Goal: Task Accomplishment & Management: Manage account settings

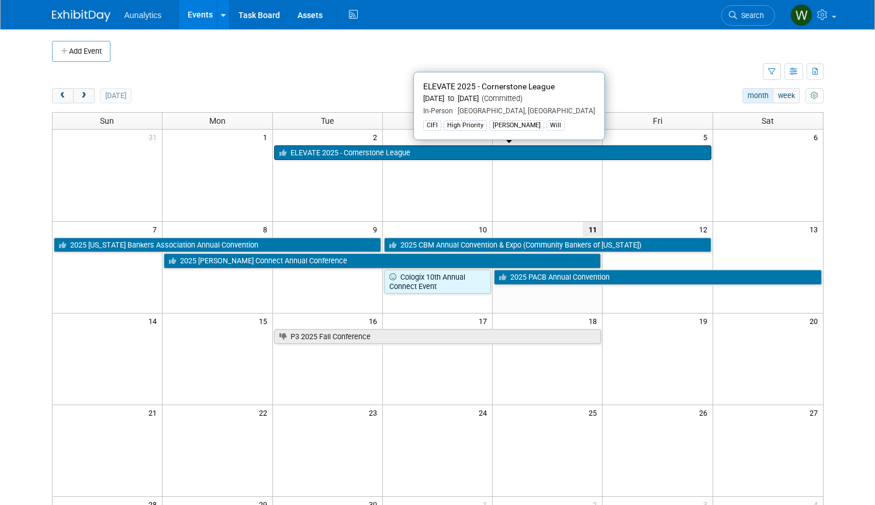
click at [408, 152] on link "ELEVATE 2025 - Cornerstone League" at bounding box center [492, 152] width 437 height 15
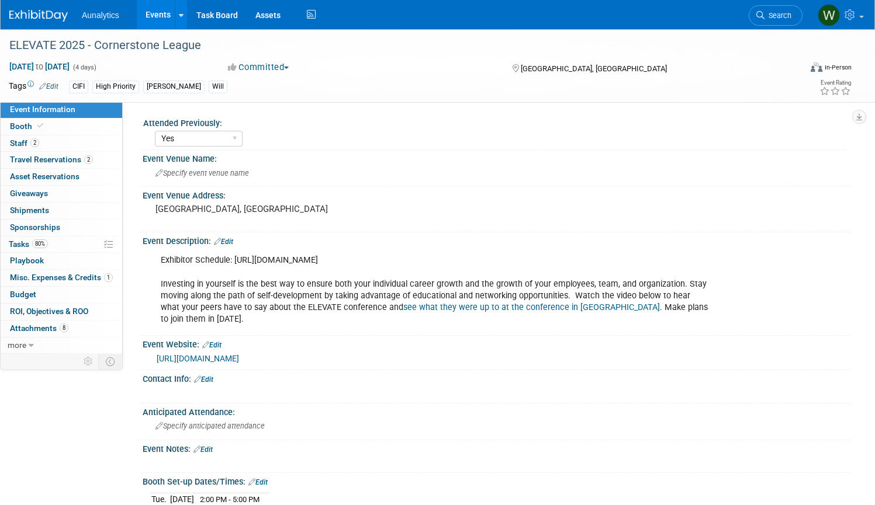
select select "Yes"
select select "Submitted"
click at [226, 171] on span "Specify event venue name" at bounding box center [201, 173] width 93 height 9
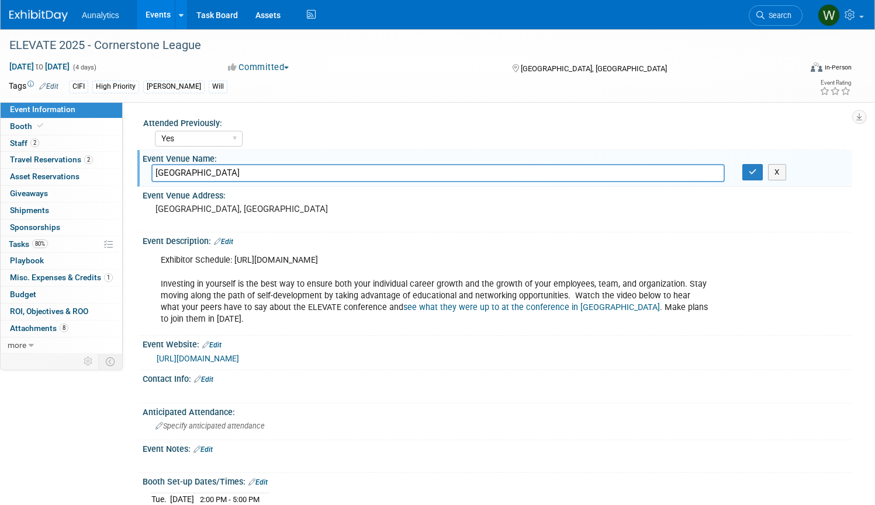
type input "[GEOGRAPHIC_DATA]"
click at [343, 290] on div "Exhibitor Schedule: [URL][DOMAIN_NAME] Investing in yourself is the best way to…" at bounding box center [434, 290] width 563 height 82
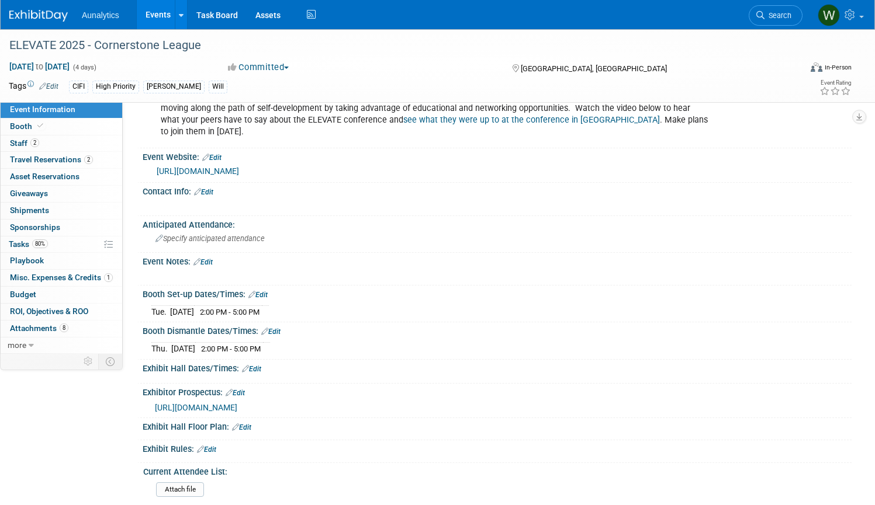
scroll to position [201, 0]
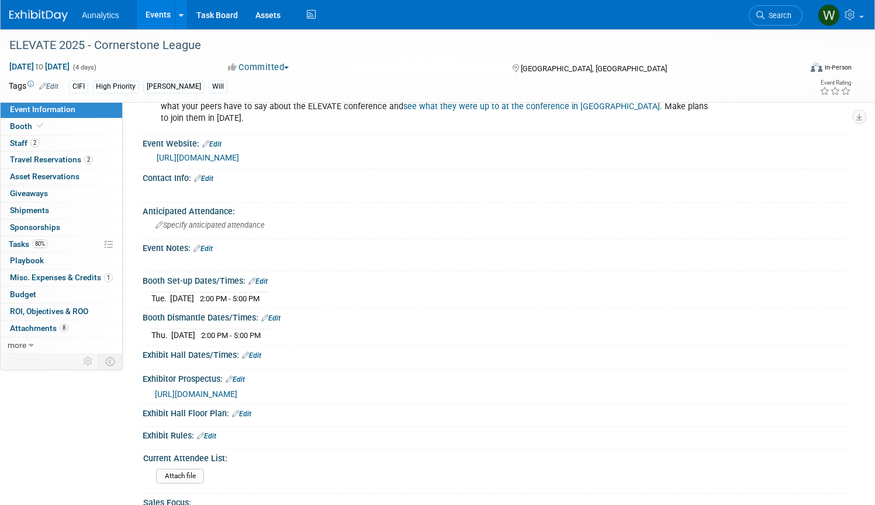
click at [209, 179] on link "Edit" at bounding box center [203, 179] width 19 height 8
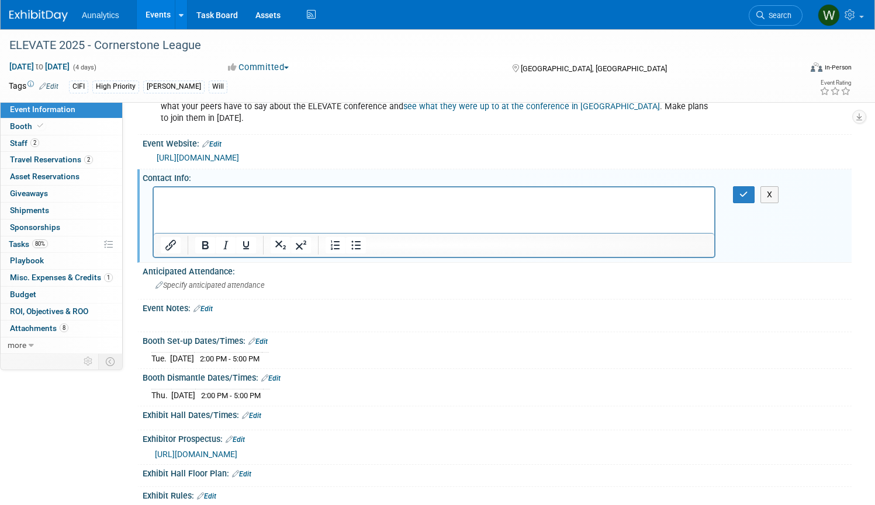
scroll to position [0, 0]
click at [743, 191] on icon "button" at bounding box center [743, 194] width 9 height 8
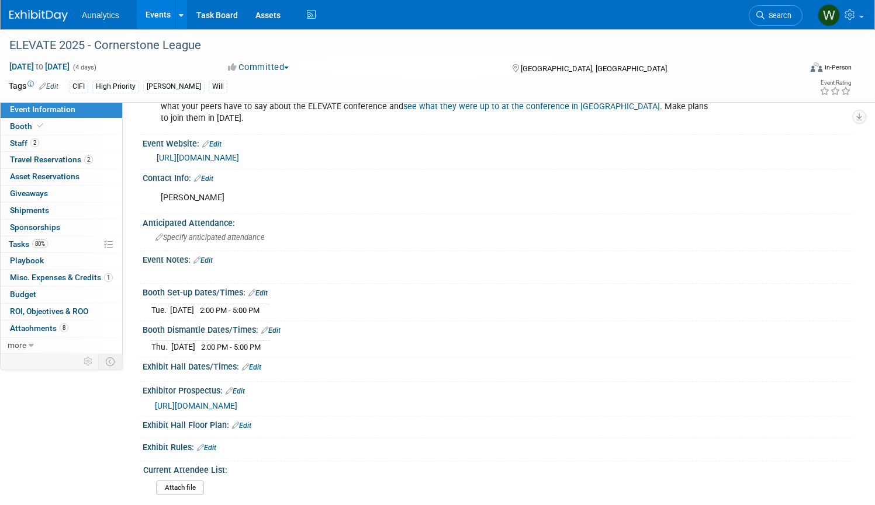
click at [209, 175] on link "Edit" at bounding box center [203, 179] width 19 height 8
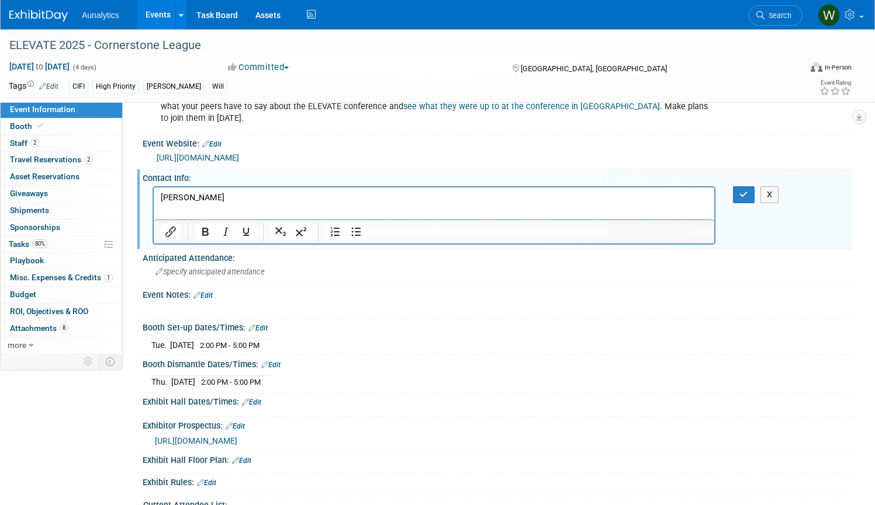
click at [264, 197] on p "[PERSON_NAME]" at bounding box center [434, 198] width 547 height 12
click at [736, 192] on button "button" at bounding box center [744, 194] width 22 height 17
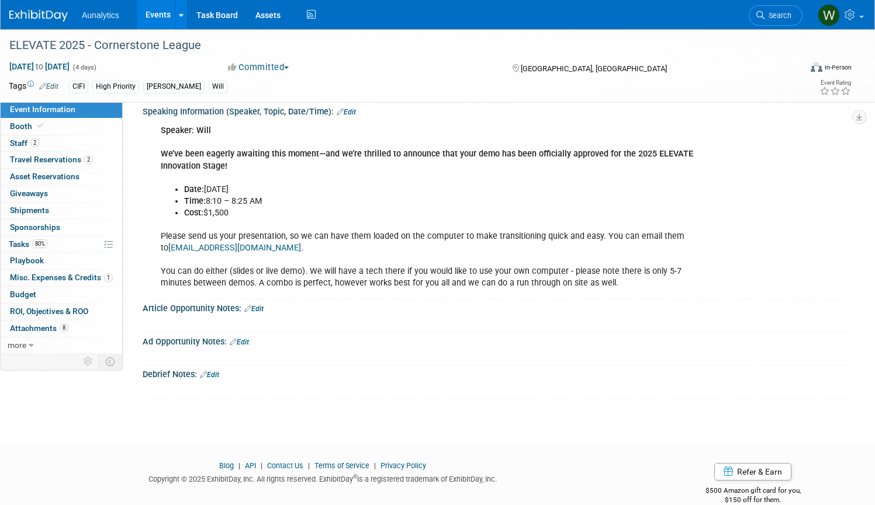
scroll to position [861, 0]
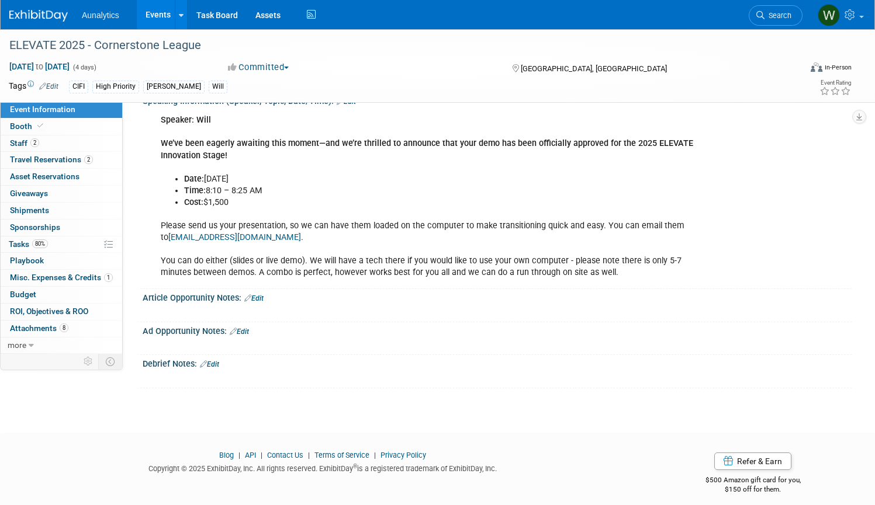
click at [211, 361] on link "Edit" at bounding box center [209, 365] width 19 height 8
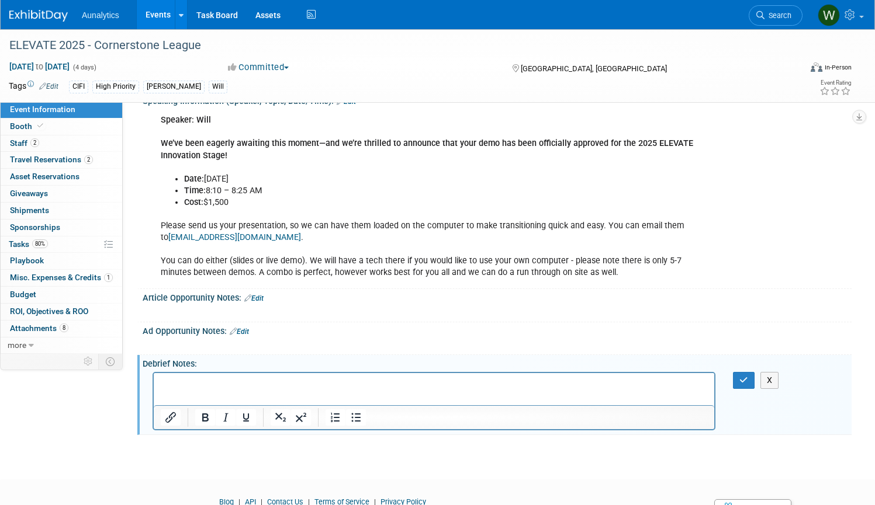
scroll to position [0, 0]
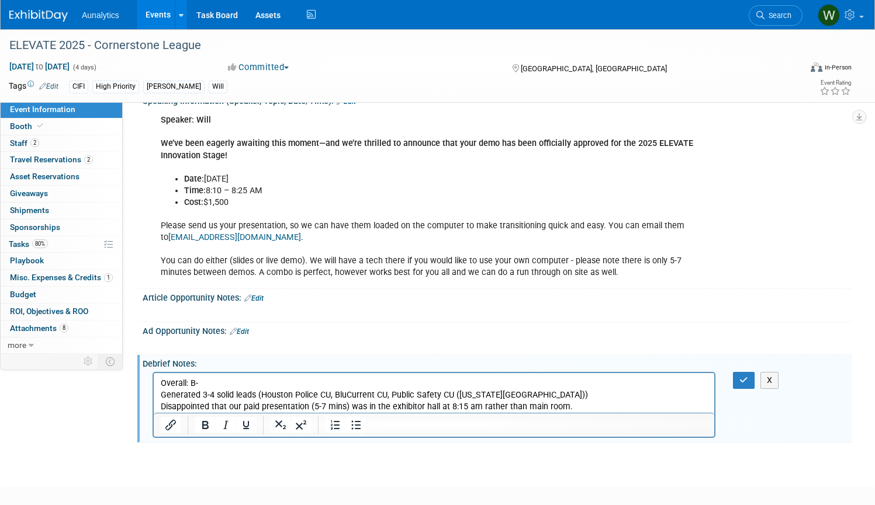
click at [524, 405] on p "Generated 3-4 solid leads (Houston Police CU, BluCurrent CU, Public Safety CU (…" at bounding box center [434, 400] width 547 height 23
click at [626, 408] on p "Generated 3-4 solid leads (Houston Police CU, BluCurrent CU, Public Safety CU (…" at bounding box center [434, 400] width 547 height 23
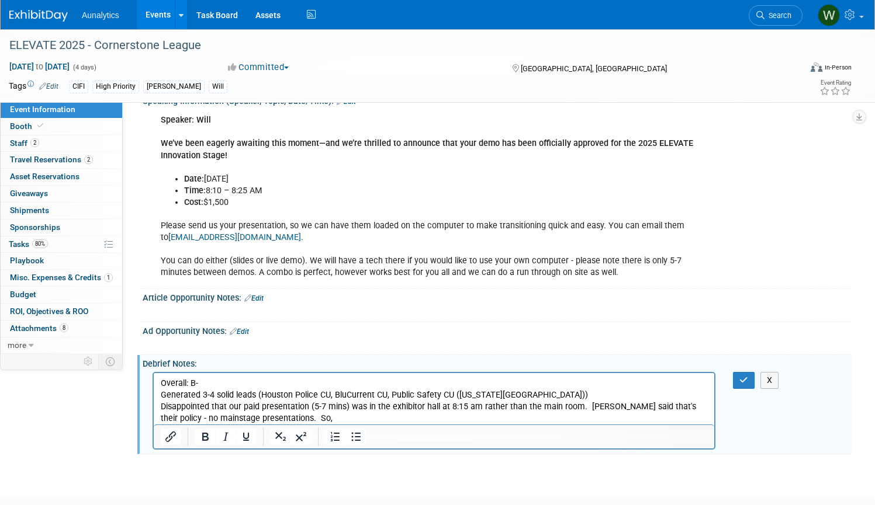
click at [314, 404] on p "Generated 3-4 solid leads (Houston Police CU, BluCurrent CU, Public Safety CU (…" at bounding box center [434, 406] width 547 height 35
click at [340, 421] on p "Generated 3-4 solid leads (Houston Police CU, BluCurrent CU, Public Safety CU (…" at bounding box center [434, 406] width 547 height 35
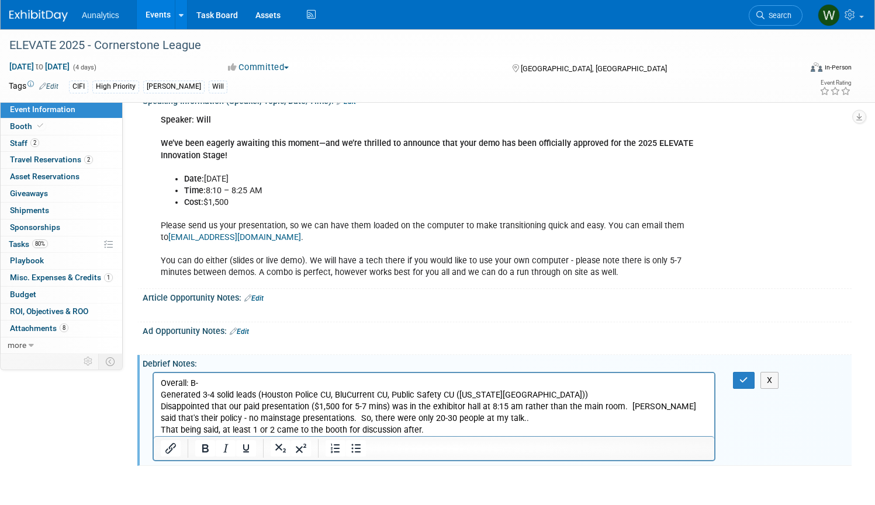
click at [269, 427] on p "That being said, at least 1 or 2 came to the booth for discussion after." at bounding box center [434, 430] width 547 height 12
click at [410, 427] on p "That being said, at least 2 came to the booth for discussion after." at bounding box center [434, 430] width 547 height 12
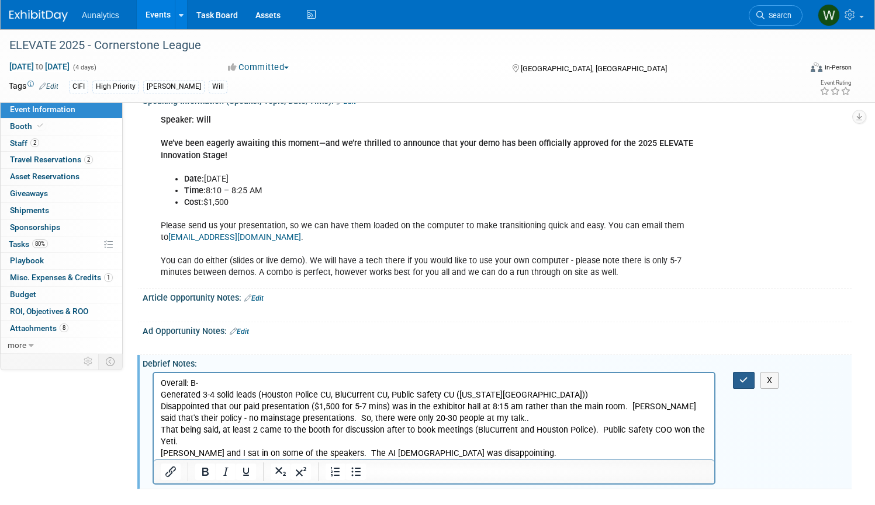
click at [736, 369] on div "X" at bounding box center [495, 372] width 694 height 6
click at [739, 372] on button "button" at bounding box center [744, 380] width 22 height 17
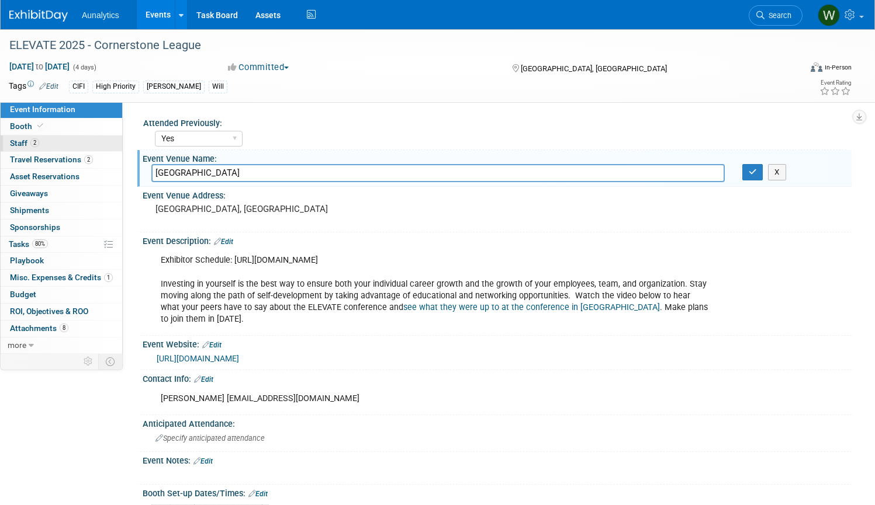
click at [19, 139] on span "Staff 2" at bounding box center [24, 142] width 29 height 9
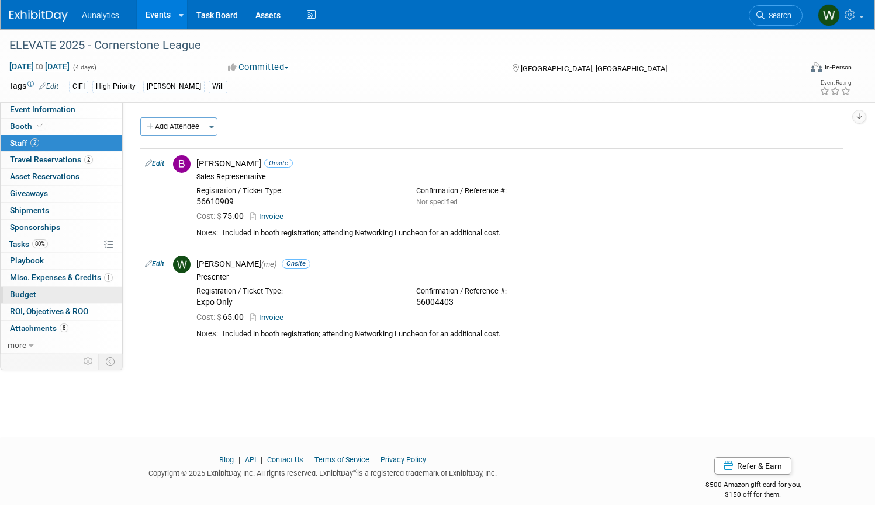
click at [22, 290] on span "Budget" at bounding box center [23, 294] width 26 height 9
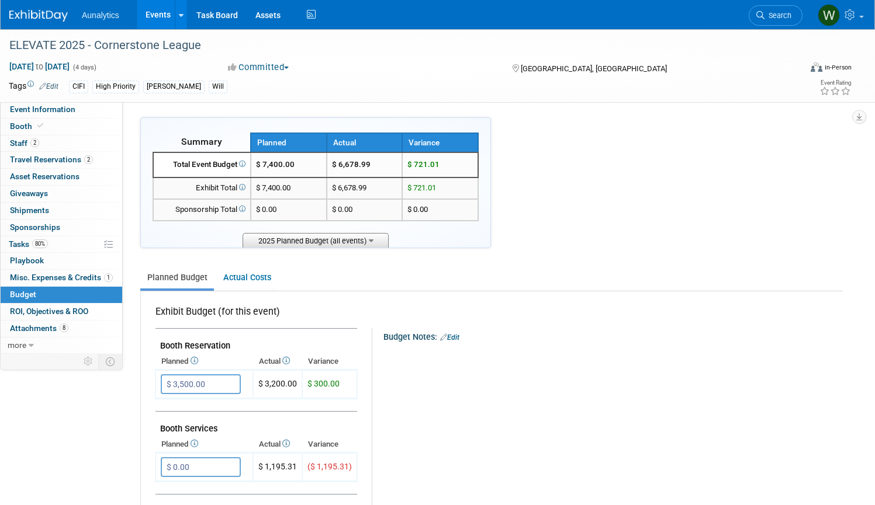
click at [352, 233] on span "2025 Planned Budget (all events)" at bounding box center [315, 240] width 146 height 15
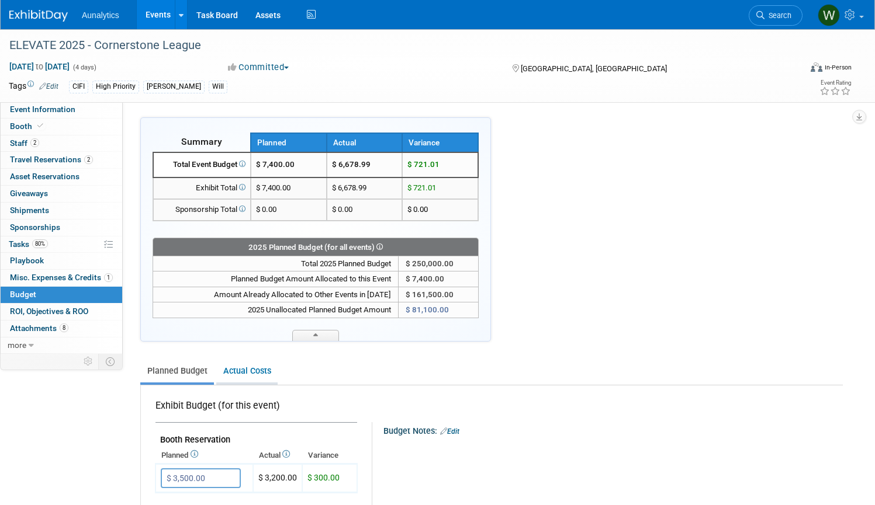
click at [256, 370] on link "Actual Costs" at bounding box center [246, 372] width 61 height 22
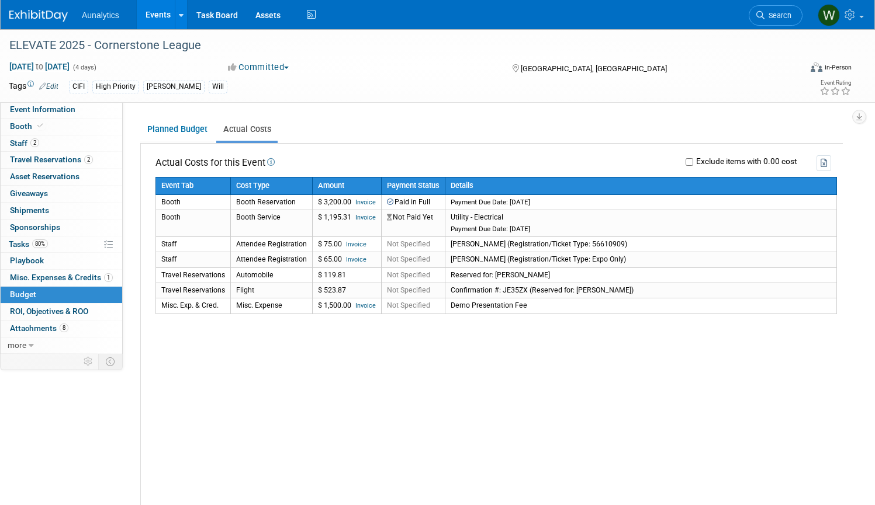
scroll to position [200, 0]
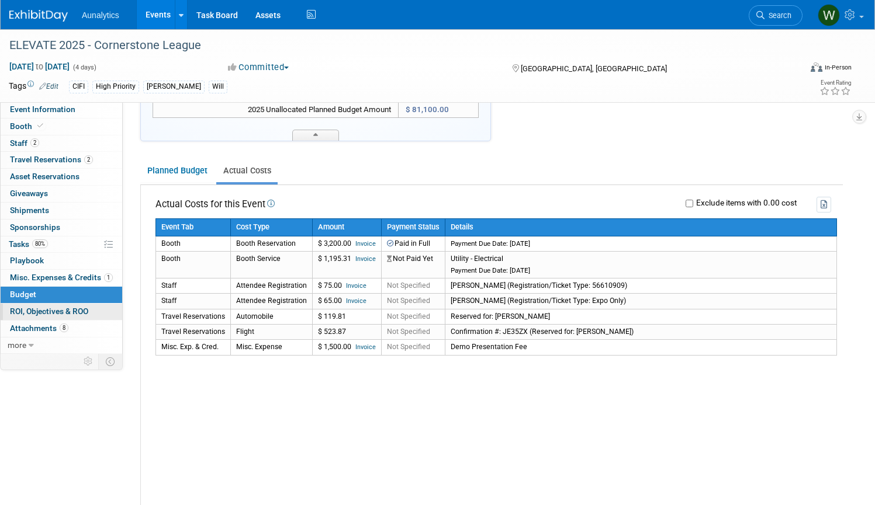
click at [46, 307] on span "ROI, Objectives & ROO 0" at bounding box center [49, 311] width 78 height 9
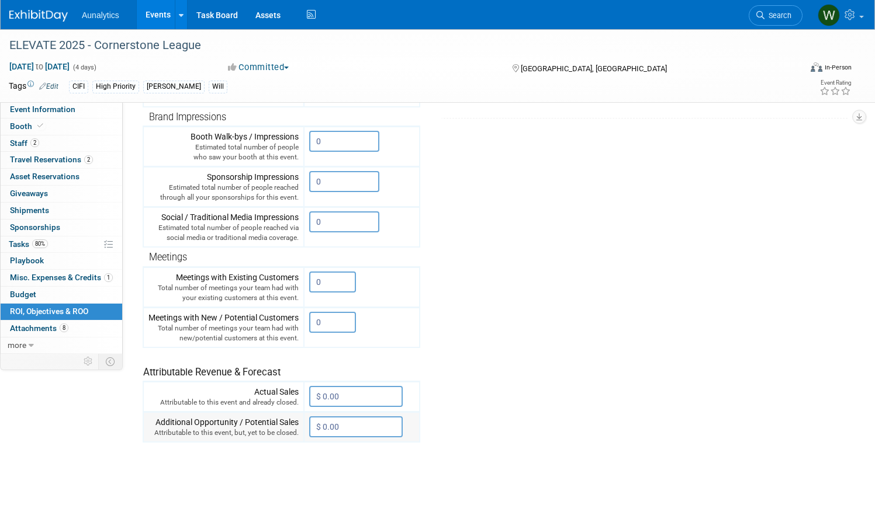
scroll to position [0, 0]
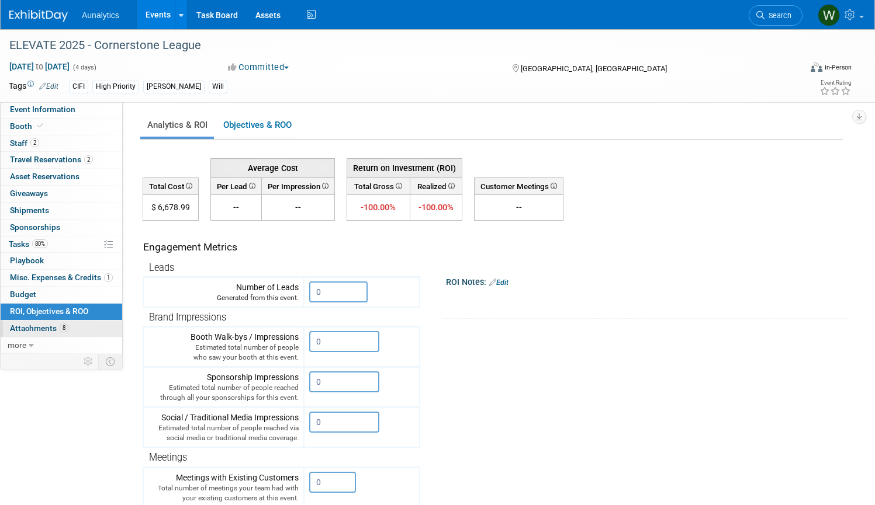
click at [20, 324] on span "Attachments 8" at bounding box center [39, 328] width 58 height 9
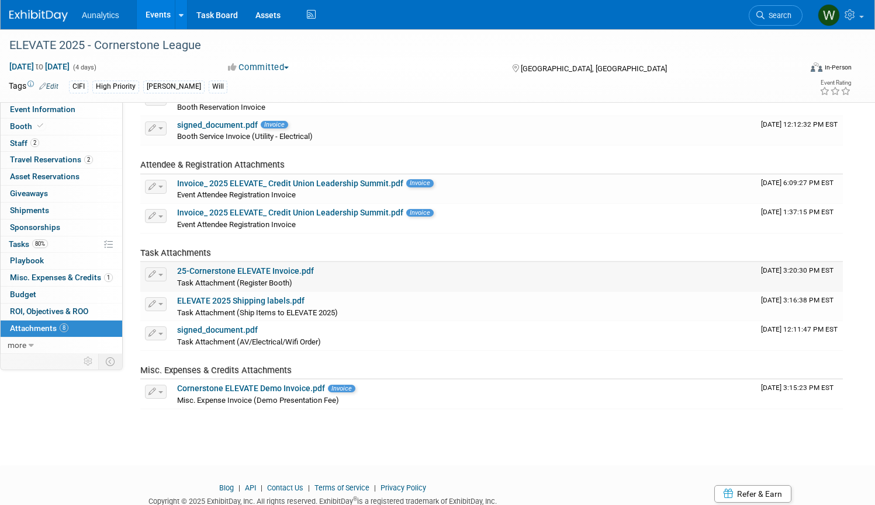
scroll to position [119, 0]
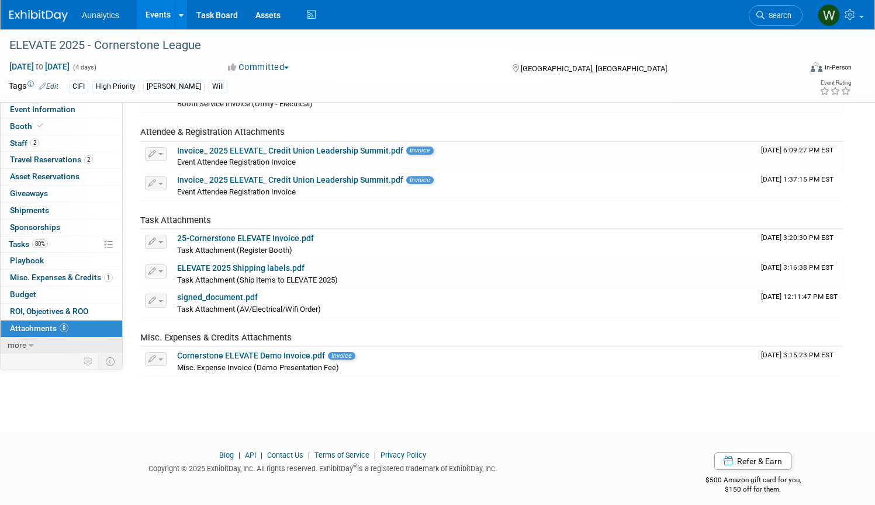
click at [26, 341] on span "more" at bounding box center [17, 345] width 19 height 9
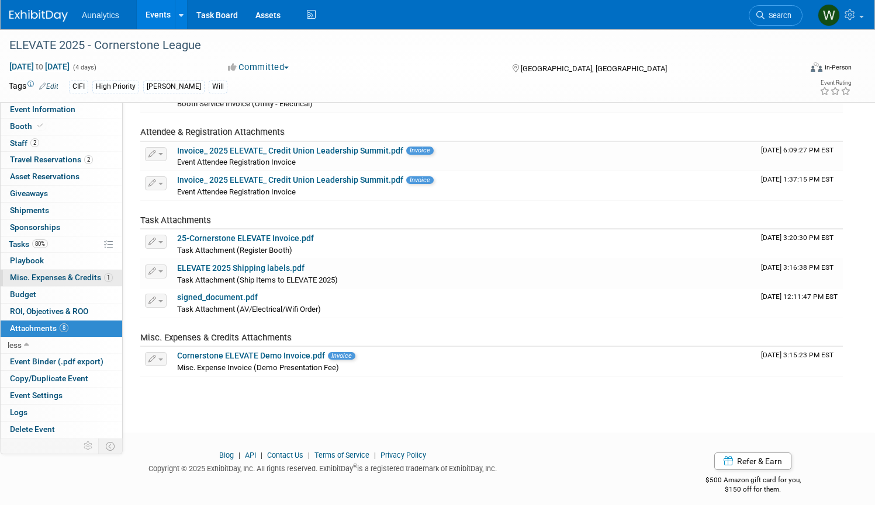
click at [36, 276] on span "Misc. Expenses & Credits 1" at bounding box center [61, 277] width 103 height 9
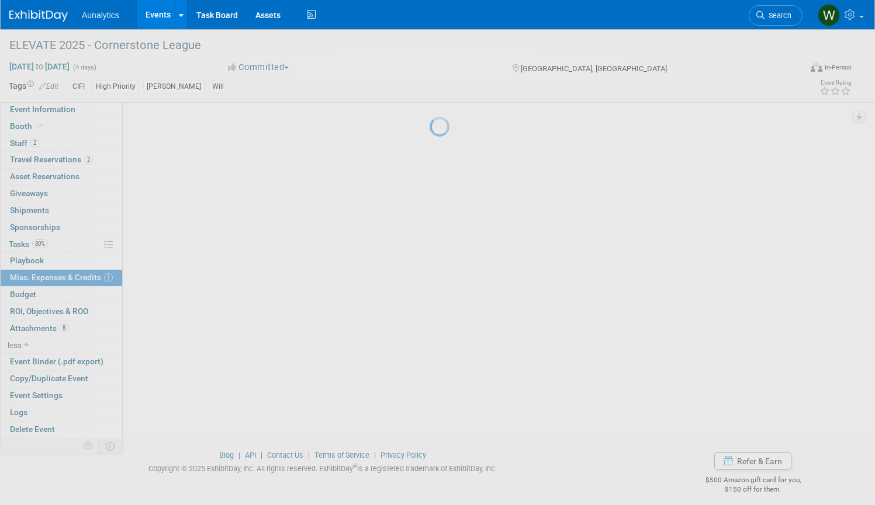
scroll to position [0, 0]
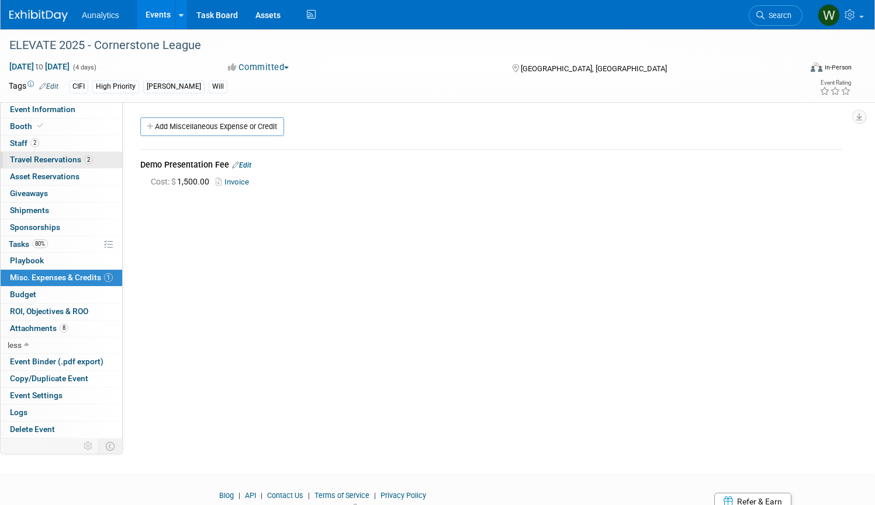
click at [48, 162] on span "Travel Reservations 2" at bounding box center [51, 159] width 83 height 9
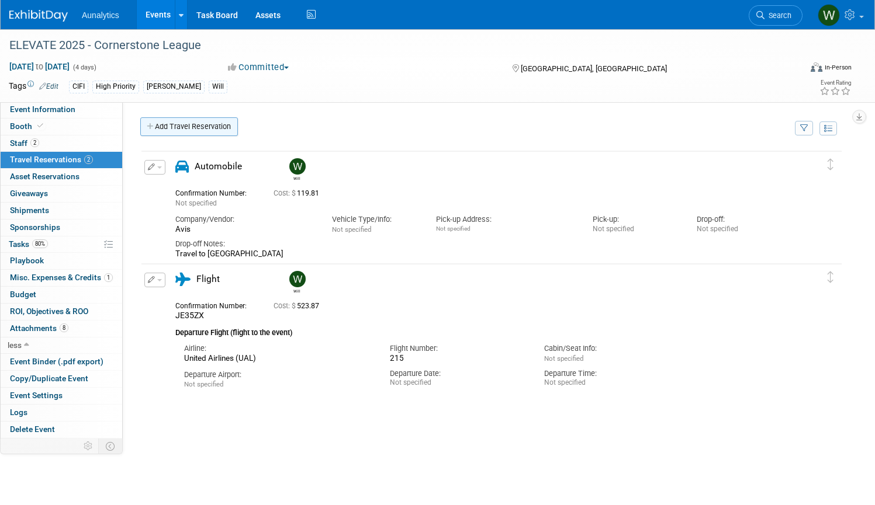
click at [196, 123] on link "Add Travel Reservation" at bounding box center [189, 126] width 98 height 19
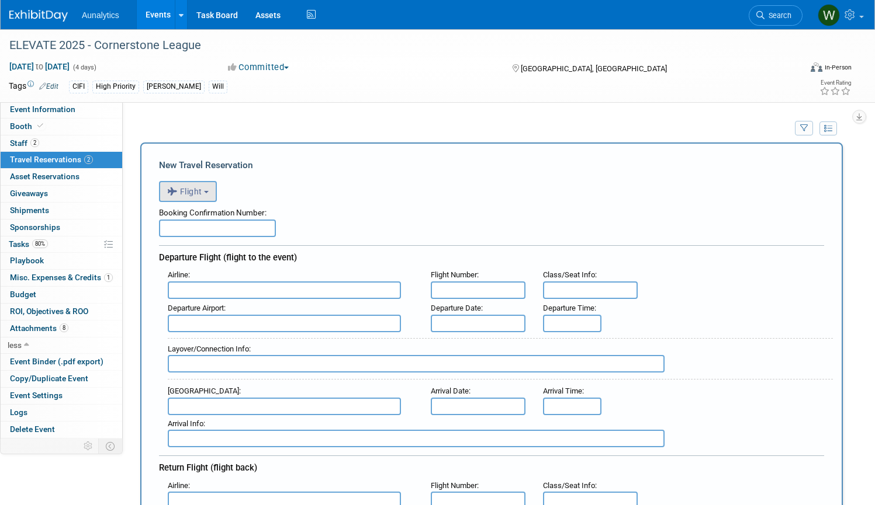
click at [203, 192] on button "Flight" at bounding box center [188, 191] width 58 height 21
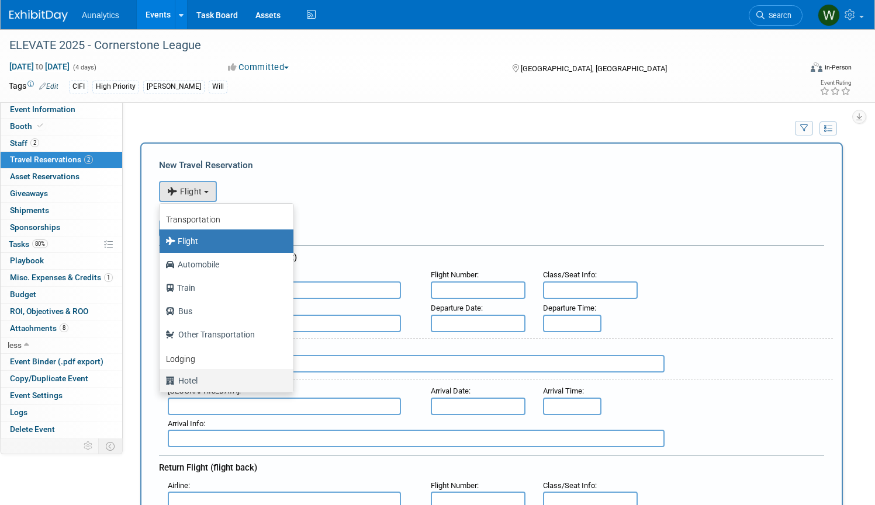
click at [188, 378] on label "Hotel" at bounding box center [223, 381] width 116 height 19
click at [161, 378] on input "Hotel" at bounding box center [158, 380] width 8 height 8
select select "6"
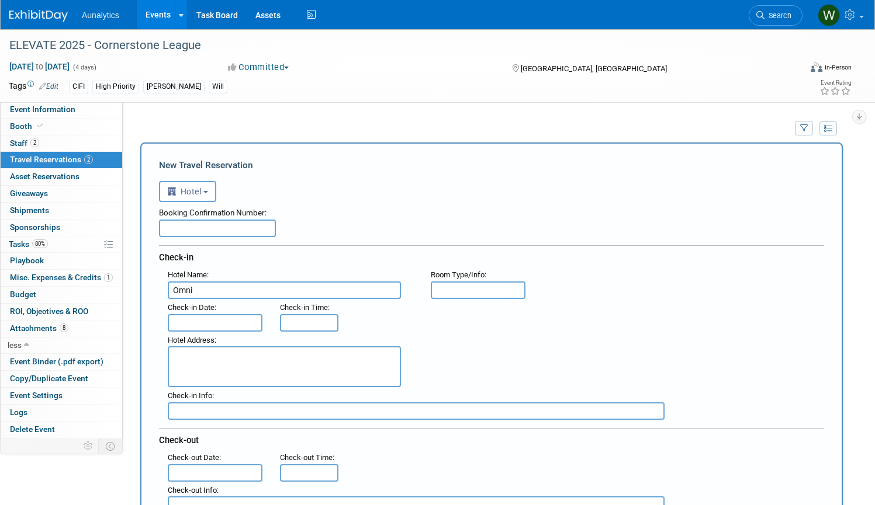
type input "Omni"
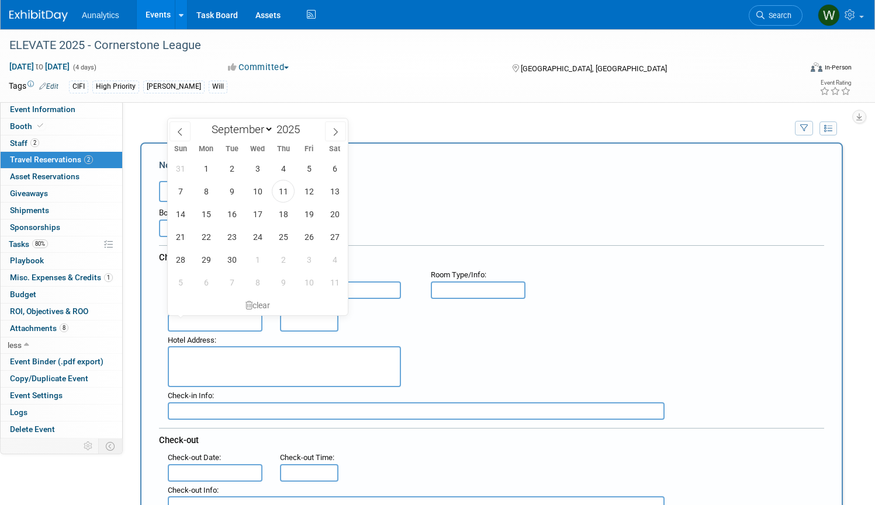
click at [213, 324] on input "text" at bounding box center [215, 323] width 95 height 18
click at [232, 166] on span "2" at bounding box center [231, 168] width 23 height 23
type input "[DATE]"
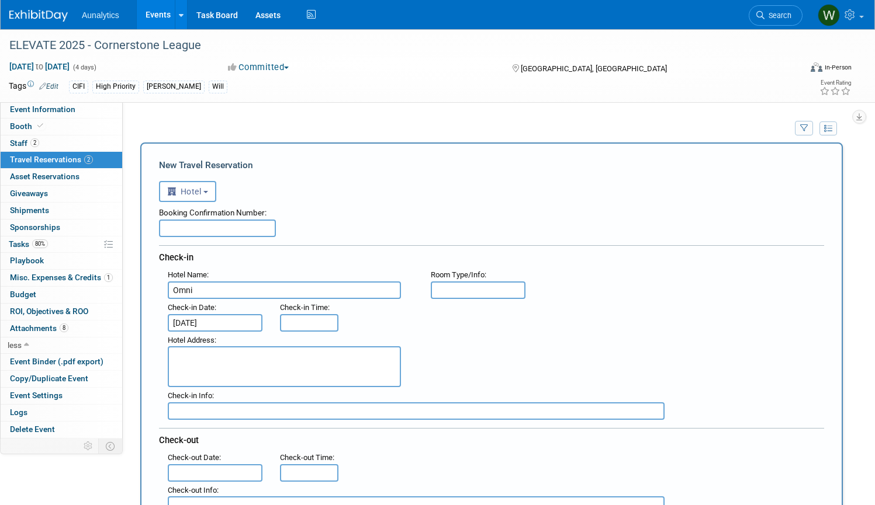
type input "3:00 PM"
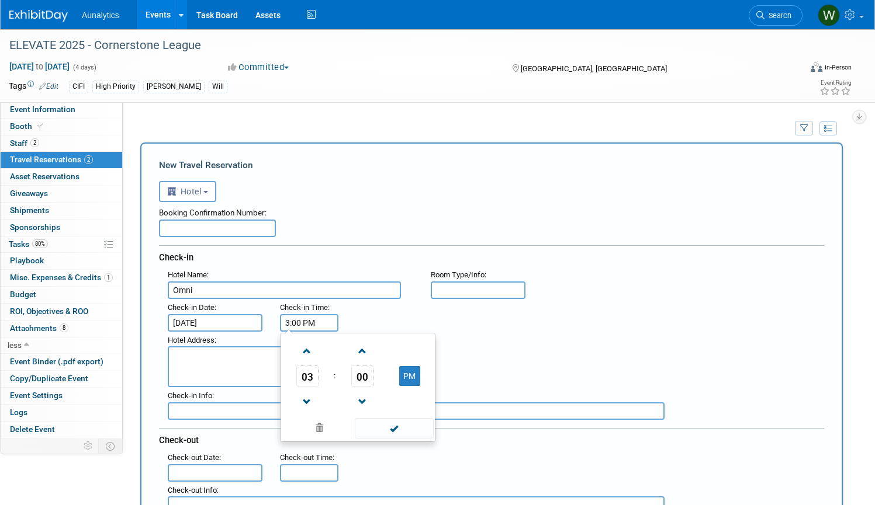
click at [310, 327] on input "3:00 PM" at bounding box center [309, 323] width 58 height 18
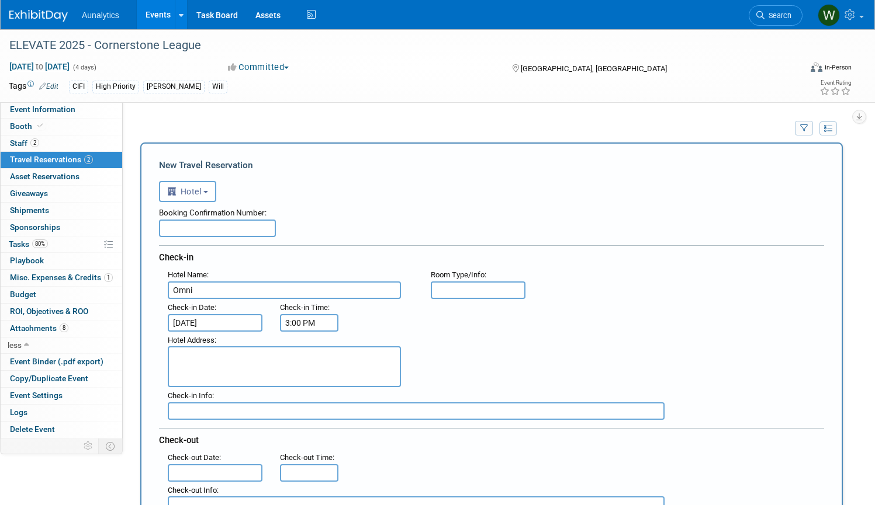
click at [484, 338] on div "Hotel Address :" at bounding box center [496, 360] width 674 height 56
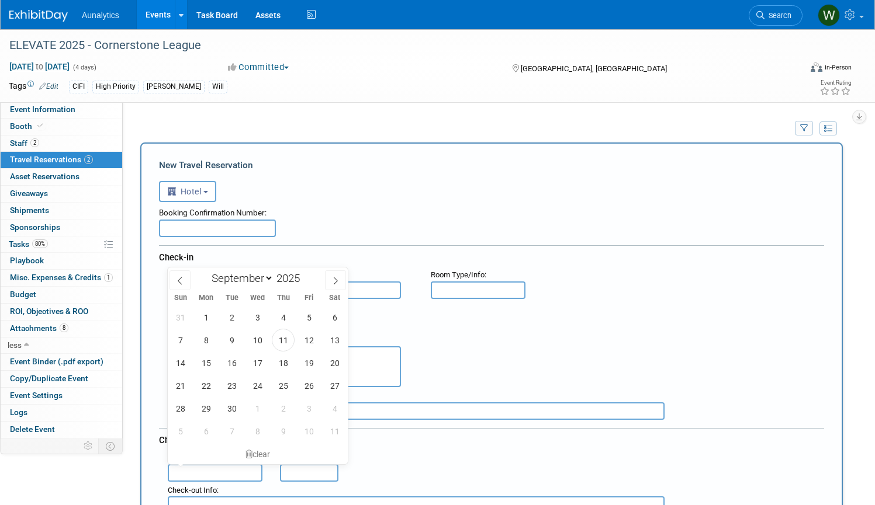
click at [213, 468] on input "text" at bounding box center [215, 474] width 95 height 18
click at [227, 319] on span "2" at bounding box center [231, 317] width 23 height 23
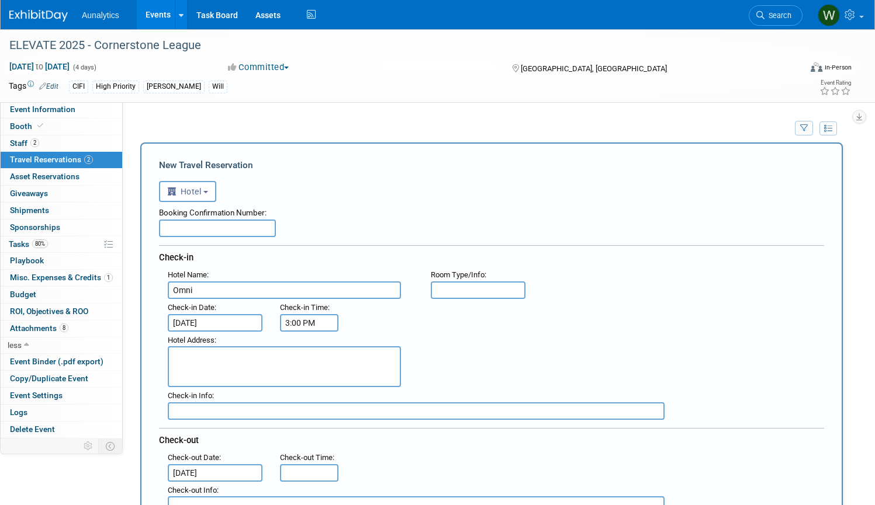
click at [244, 474] on input "[DATE]" at bounding box center [215, 474] width 95 height 18
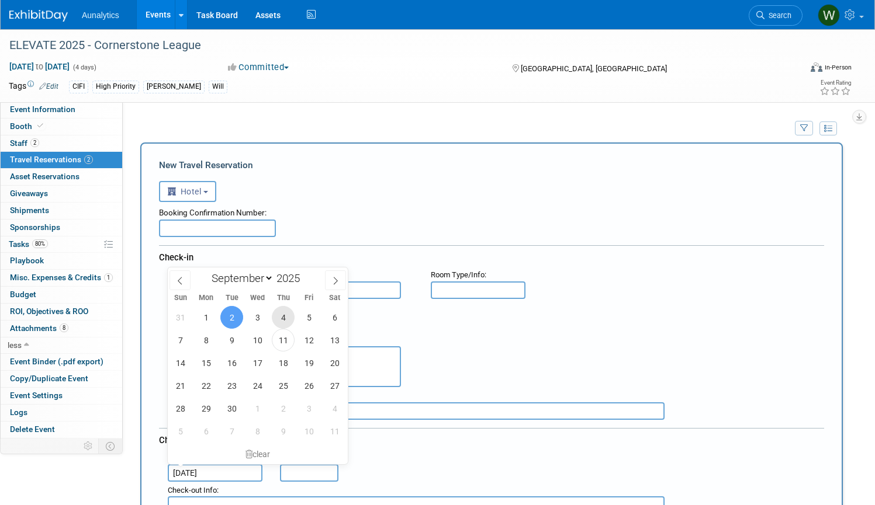
click at [287, 319] on span "4" at bounding box center [283, 317] width 23 height 23
type input "[DATE]"
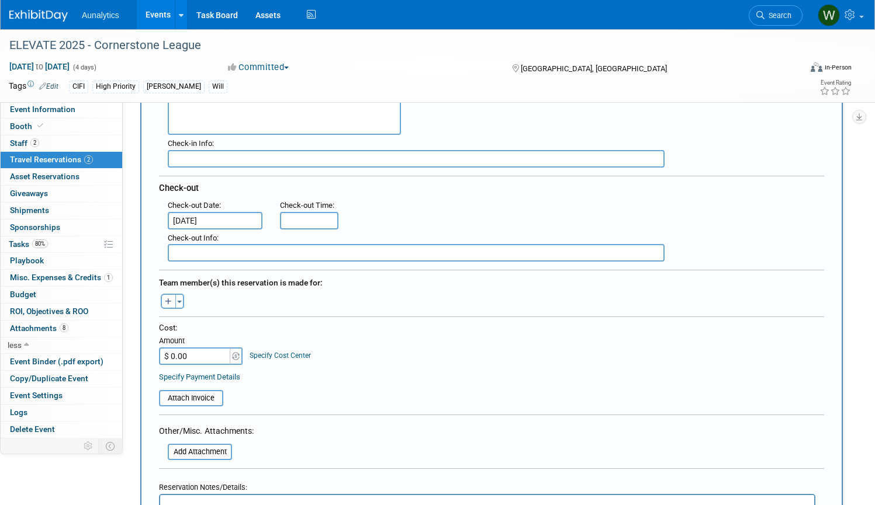
scroll to position [328, 0]
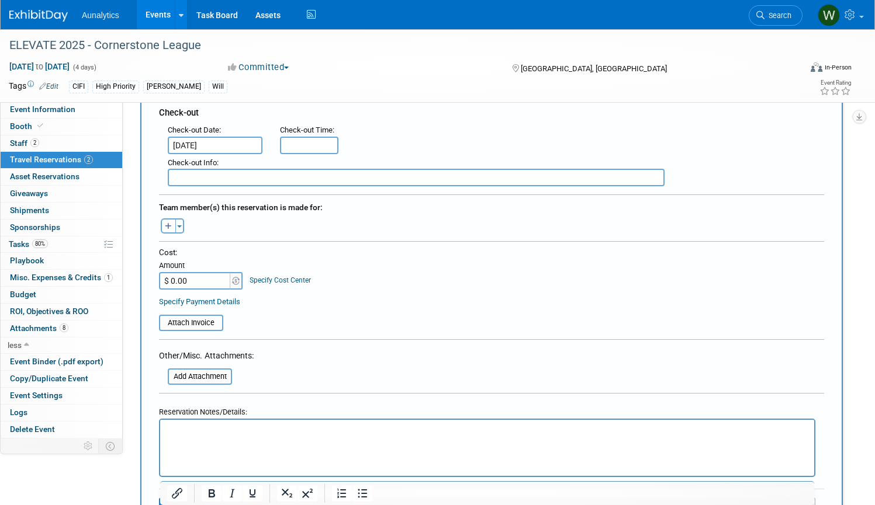
click at [203, 280] on input "$ 0.00" at bounding box center [195, 281] width 73 height 18
drag, startPoint x: 203, startPoint y: 280, endPoint x: 143, endPoint y: 272, distance: 60.7
click at [144, 272] on div "New Travel Reservation <i class="fas fa-plane" style="padding: 6px 4px 6px 1px;…" at bounding box center [491, 180] width 702 height 730
type input "$ 543.00"
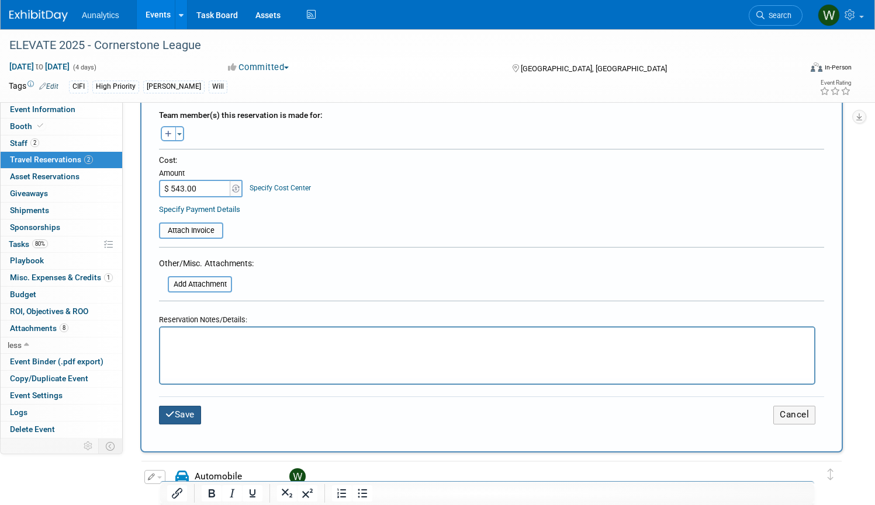
click at [183, 413] on button "Save" at bounding box center [180, 415] width 42 height 18
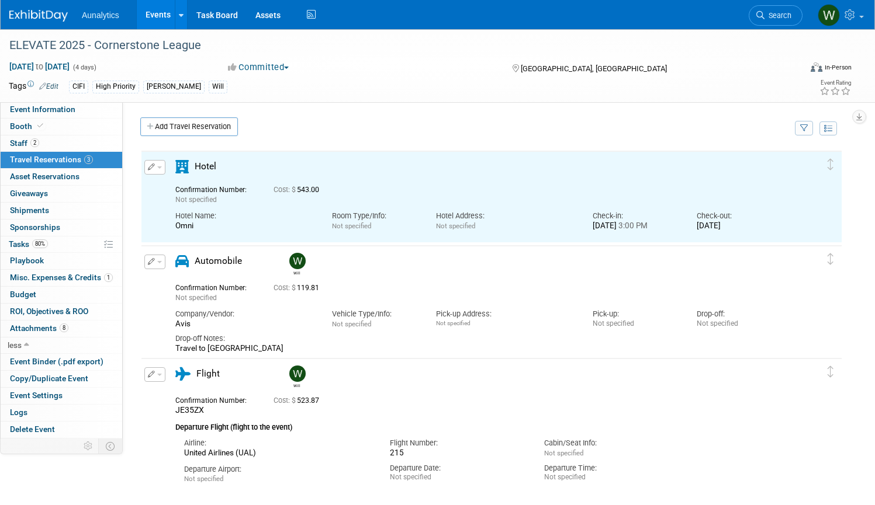
scroll to position [0, 0]
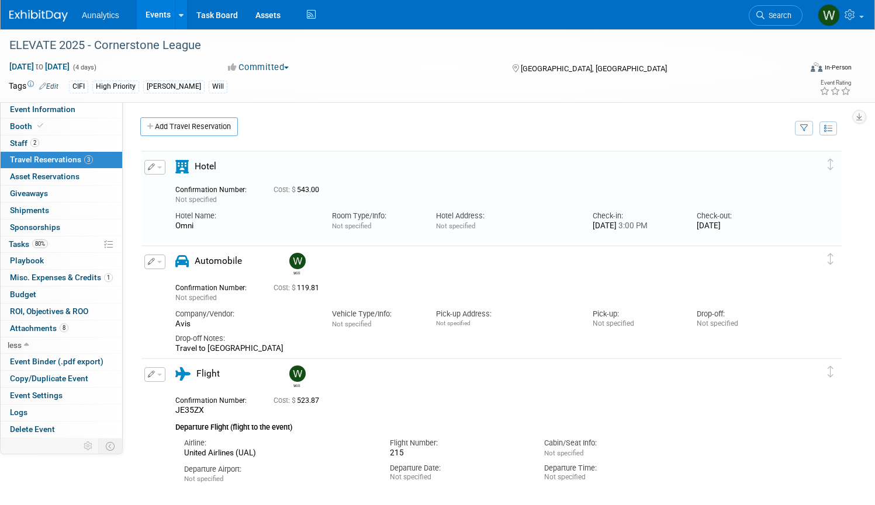
click at [153, 262] on icon "button" at bounding box center [152, 261] width 8 height 7
click at [397, 250] on td "Delete Reservation Will Not specified Cost: $ 119.81" at bounding box center [482, 302] width 683 height 112
click at [201, 125] on link "Add Travel Reservation" at bounding box center [189, 126] width 98 height 19
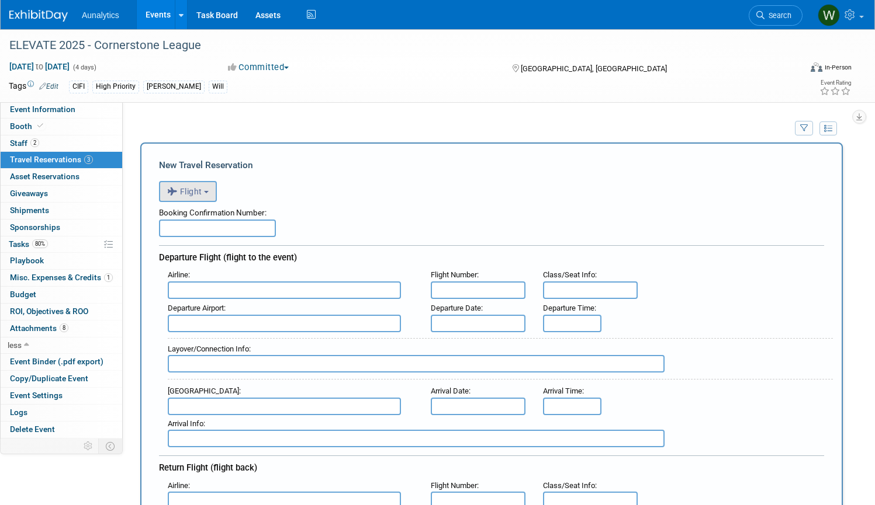
click at [202, 182] on button "Flight" at bounding box center [188, 191] width 58 height 21
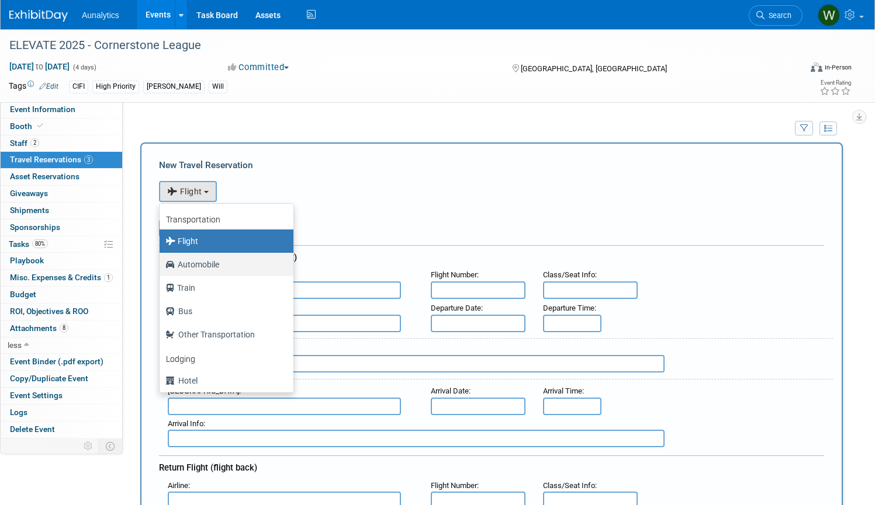
click at [200, 271] on label "Automobile" at bounding box center [223, 264] width 116 height 19
click at [161, 267] on input "Automobile" at bounding box center [158, 263] width 8 height 8
select select "4"
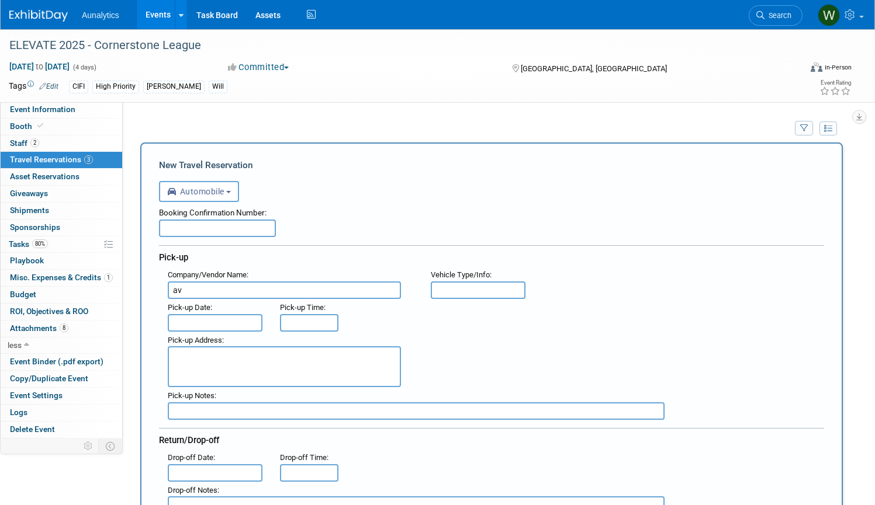
type input "a"
type input "Avis"
click at [182, 324] on input "text" at bounding box center [215, 323] width 95 height 18
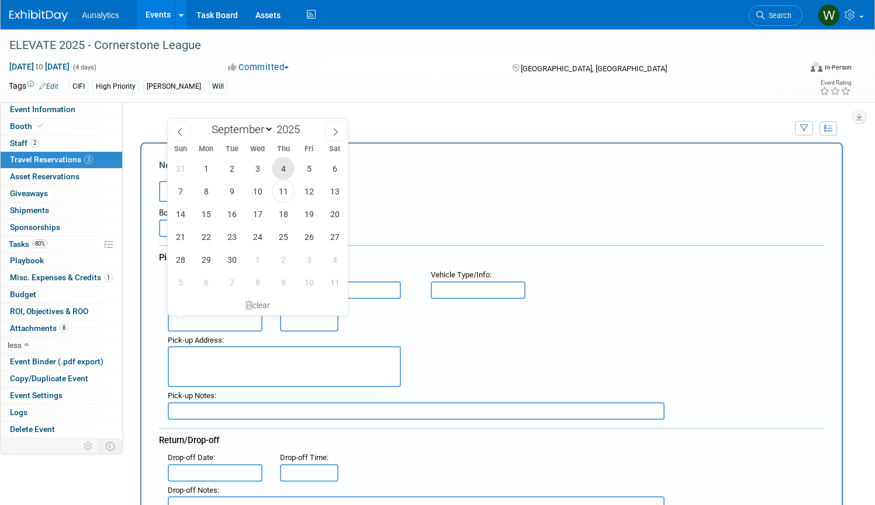
click at [287, 175] on span "4" at bounding box center [283, 168] width 23 height 23
type input "[DATE]"
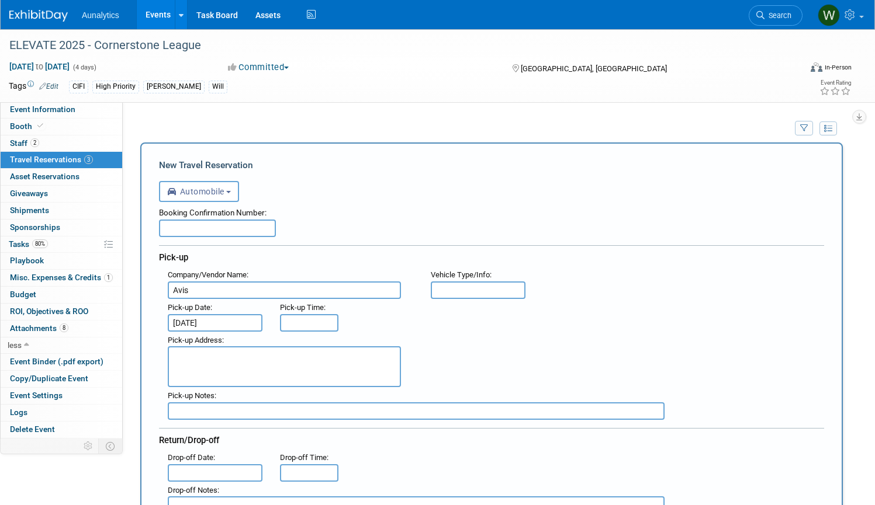
click at [238, 362] on textarea at bounding box center [284, 367] width 233 height 41
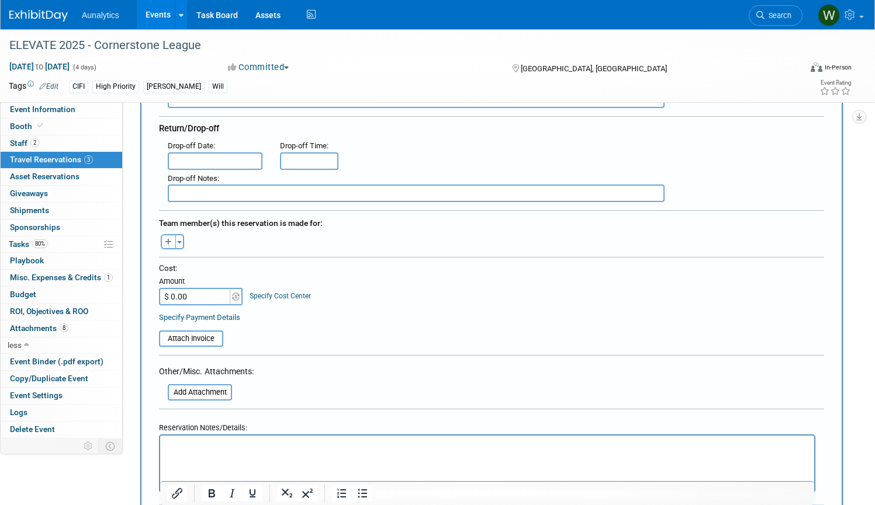
scroll to position [314, 0]
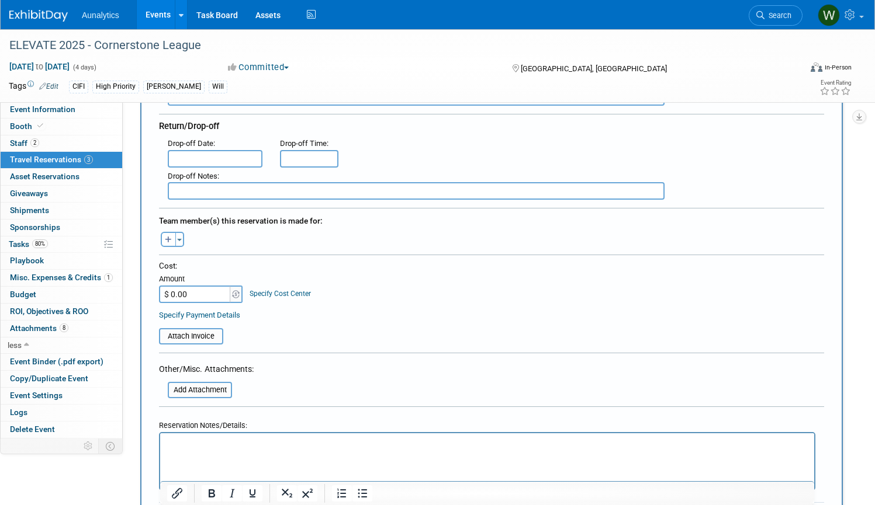
type textarea "[PERSON_NAME] to [PERSON_NAME], IN16"
click at [195, 287] on input "$ 0.00" at bounding box center [195, 295] width 73 height 18
type input "$ 165.00"
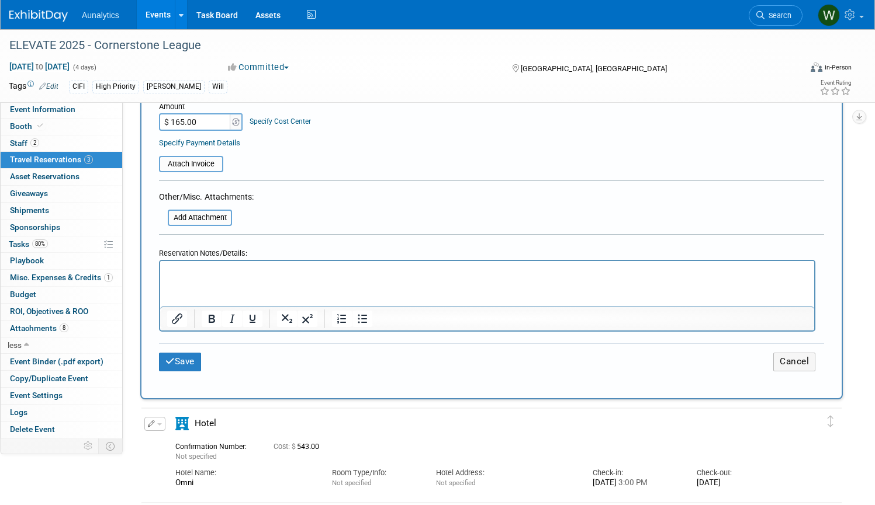
scroll to position [484, 0]
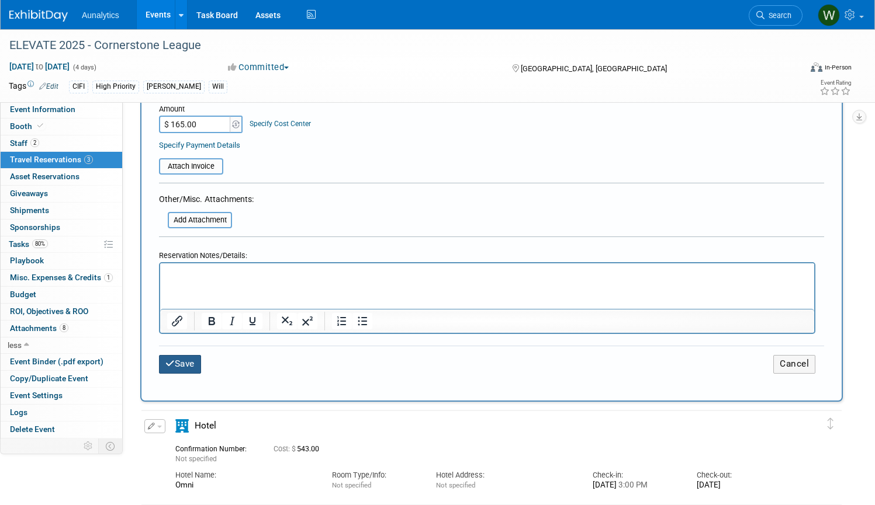
click at [185, 362] on button "Save" at bounding box center [180, 364] width 42 height 18
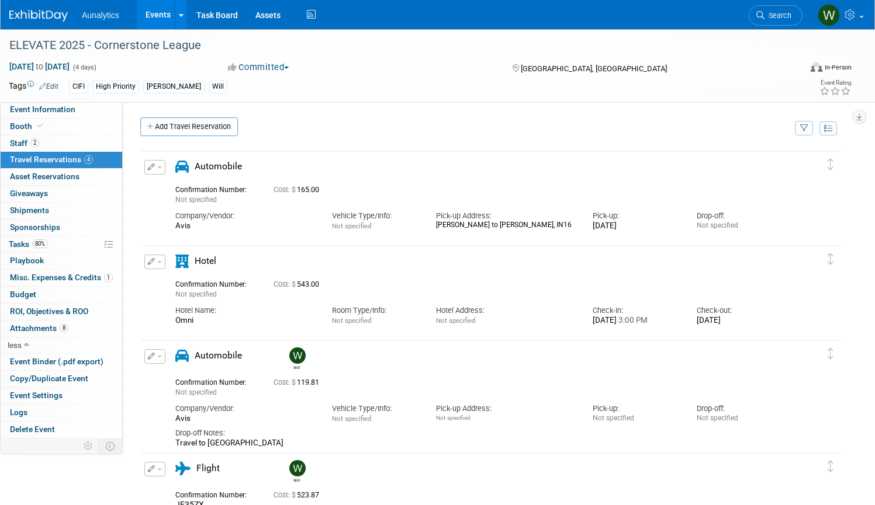
scroll to position [204, 0]
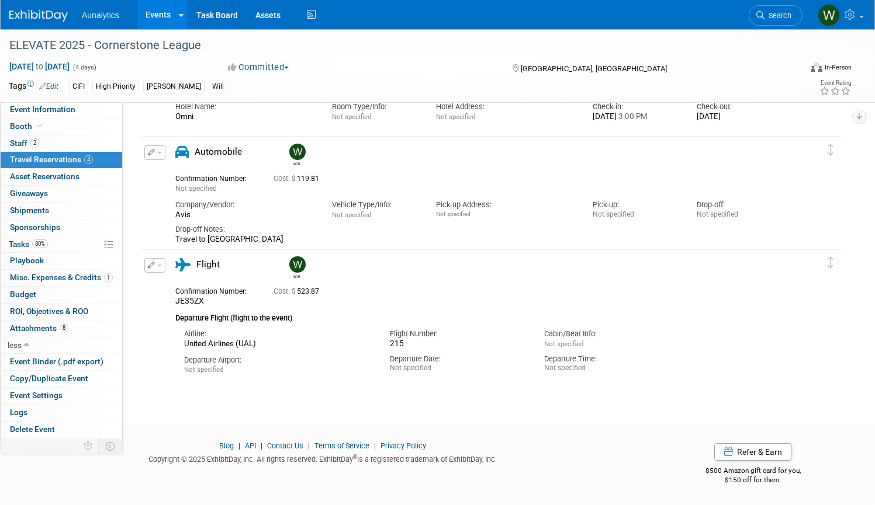
click at [421, 335] on div "Flight Number:" at bounding box center [458, 334] width 137 height 11
drag, startPoint x: 406, startPoint y: 342, endPoint x: 394, endPoint y: 332, distance: 15.8
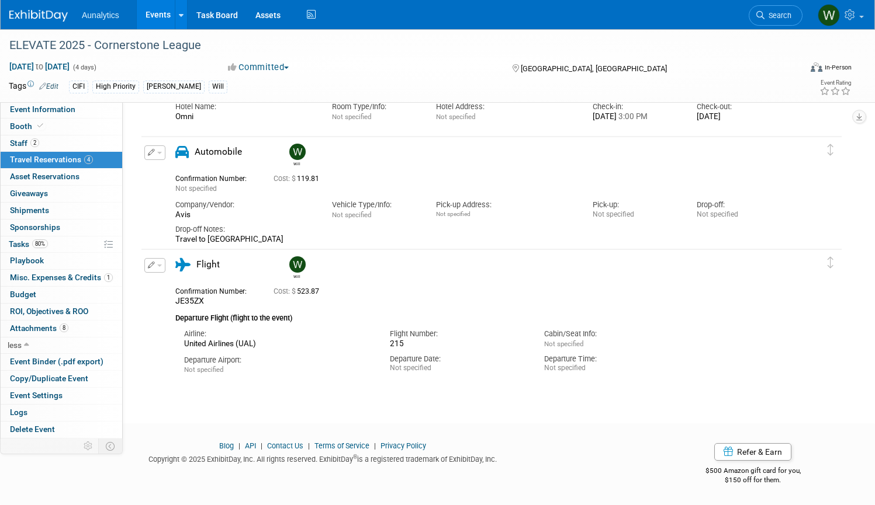
click at [394, 332] on div "Flight Number: 215" at bounding box center [458, 336] width 154 height 25
drag, startPoint x: 401, startPoint y: 342, endPoint x: 391, endPoint y: 334, distance: 12.9
click at [391, 334] on div "Flight Number: 215" at bounding box center [458, 336] width 154 height 25
drag, startPoint x: 391, startPoint y: 334, endPoint x: 412, endPoint y: 341, distance: 22.2
click at [412, 341] on div "Flight Number: 215" at bounding box center [458, 336] width 154 height 25
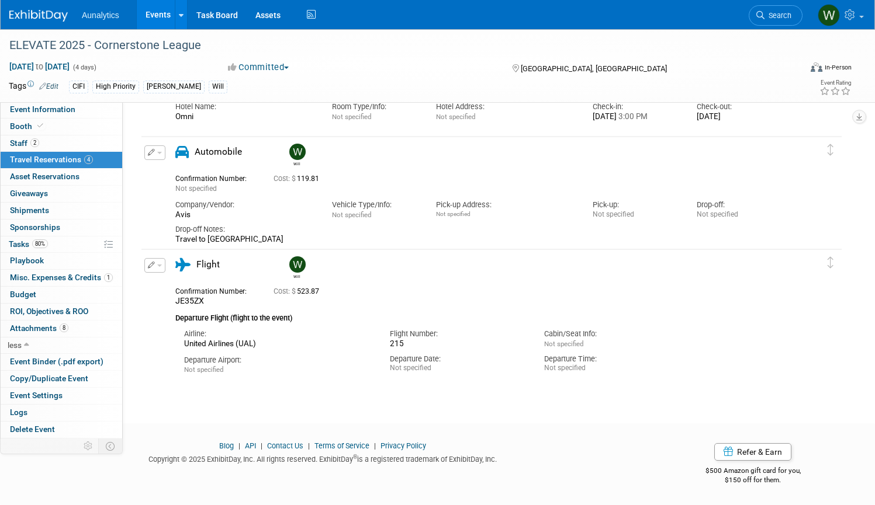
click at [407, 343] on div "215" at bounding box center [458, 344] width 137 height 10
click at [366, 211] on span "Not specified" at bounding box center [351, 215] width 39 height 8
click at [366, 212] on span "Not specified" at bounding box center [351, 215] width 39 height 8
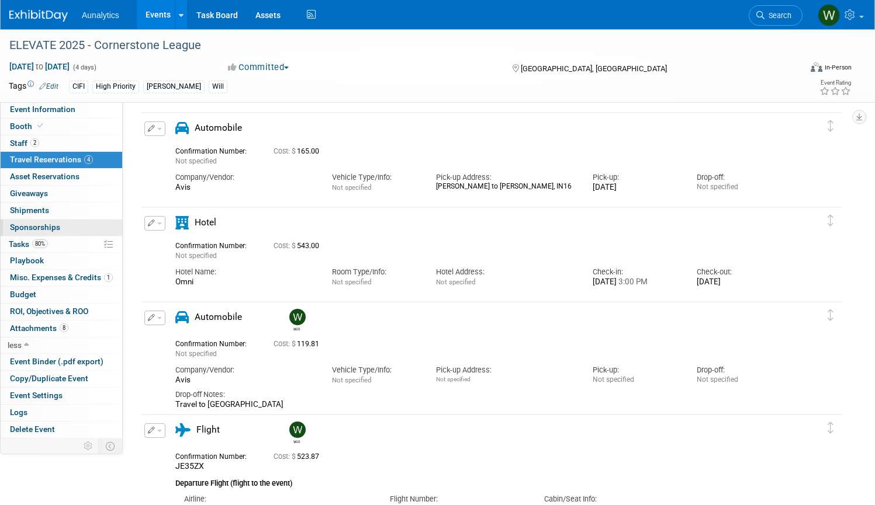
scroll to position [0, 0]
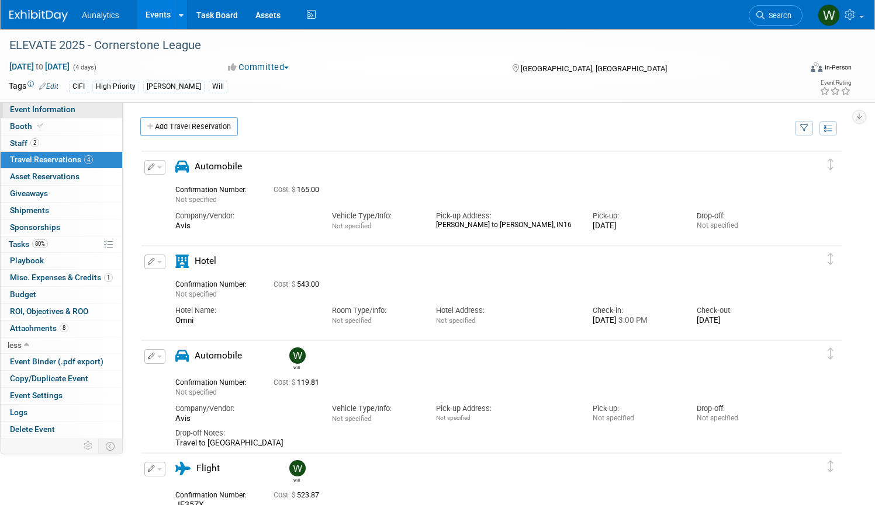
click at [39, 110] on span "Event Information" at bounding box center [42, 109] width 65 height 9
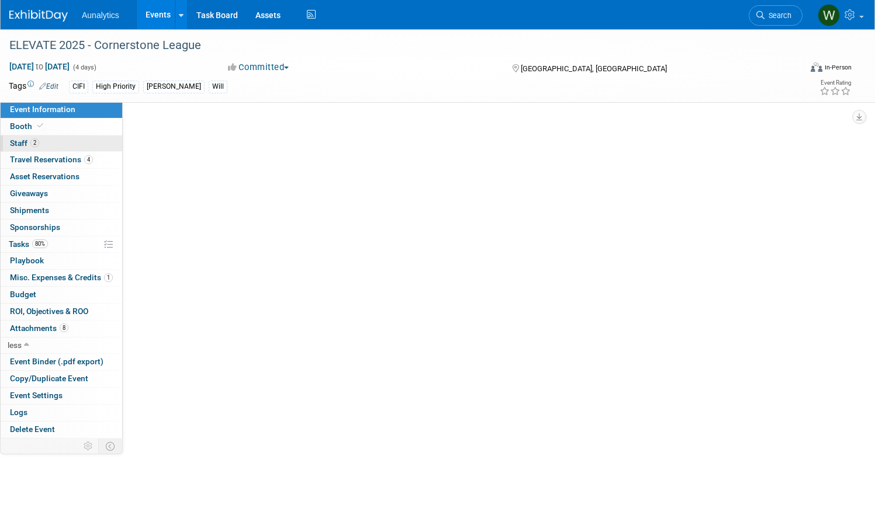
select select "Yes"
select select "Submitted"
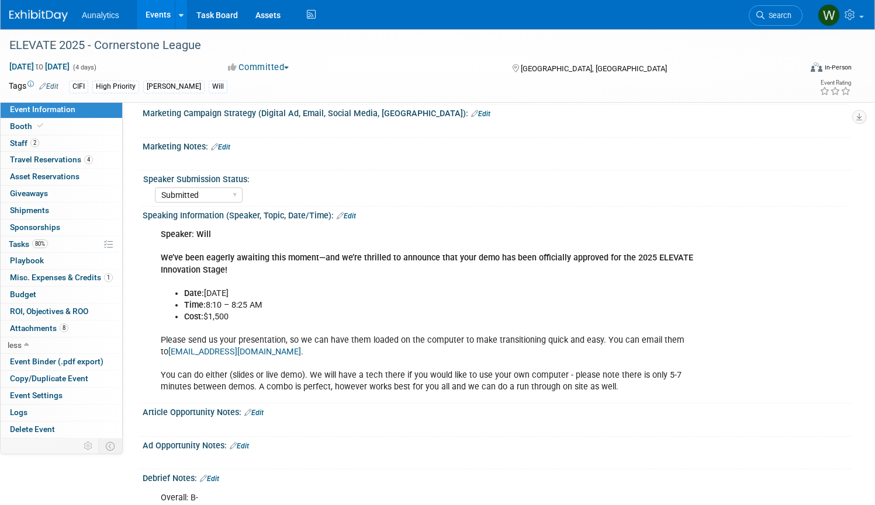
scroll to position [942, 0]
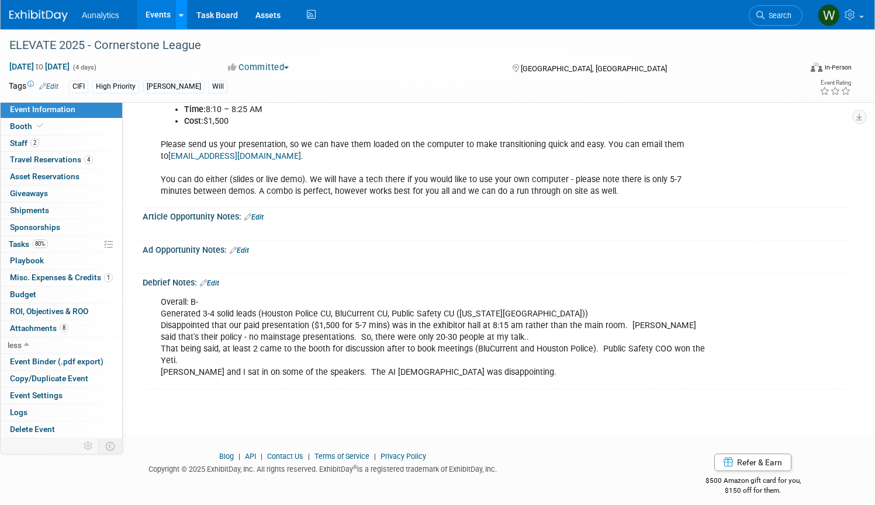
click at [180, 16] on icon at bounding box center [181, 16] width 5 height 8
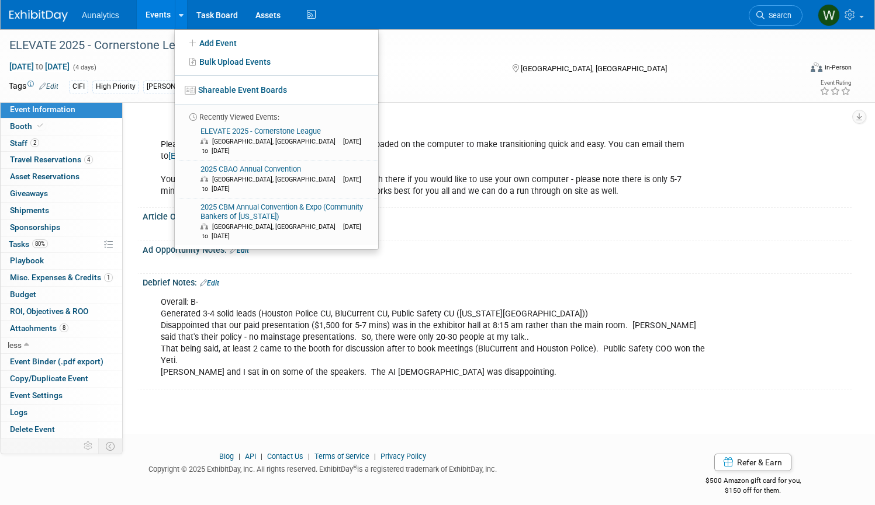
click at [157, 12] on link "Events" at bounding box center [158, 14] width 43 height 29
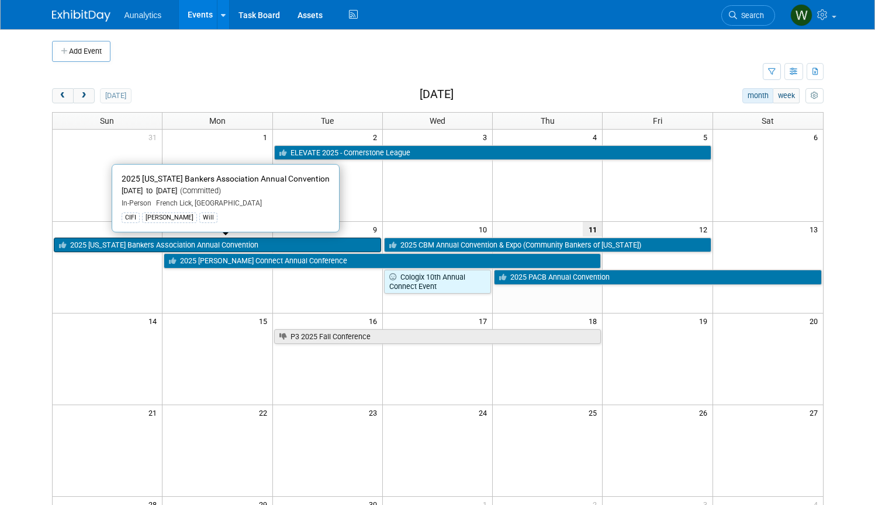
click at [145, 238] on link "2025 [US_STATE] Bankers Association Annual Convention" at bounding box center [217, 245] width 327 height 15
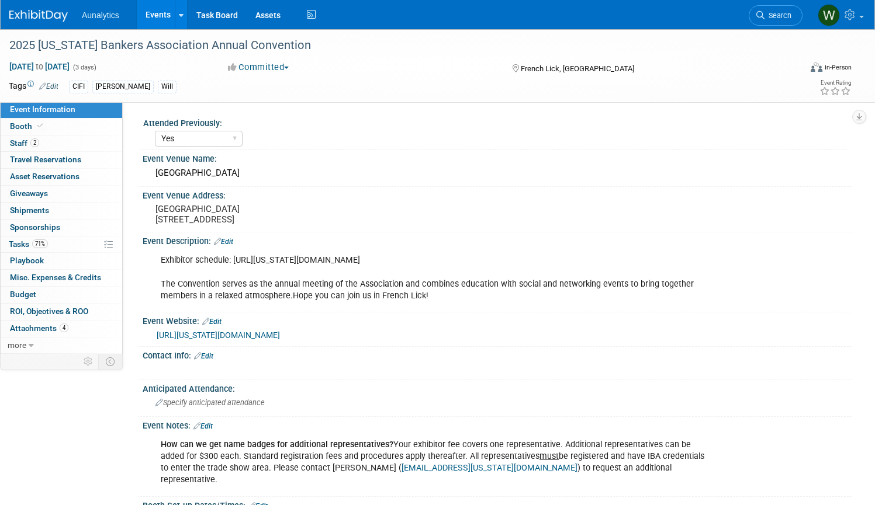
select select "Yes"
select select "CIFI Sales"
select select "Financial"
select select "Bank"
select select "State"
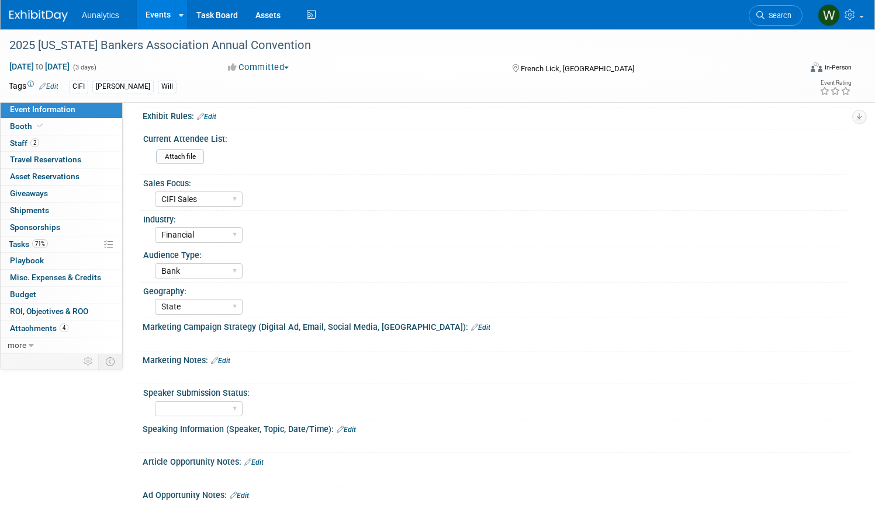
scroll to position [777, 0]
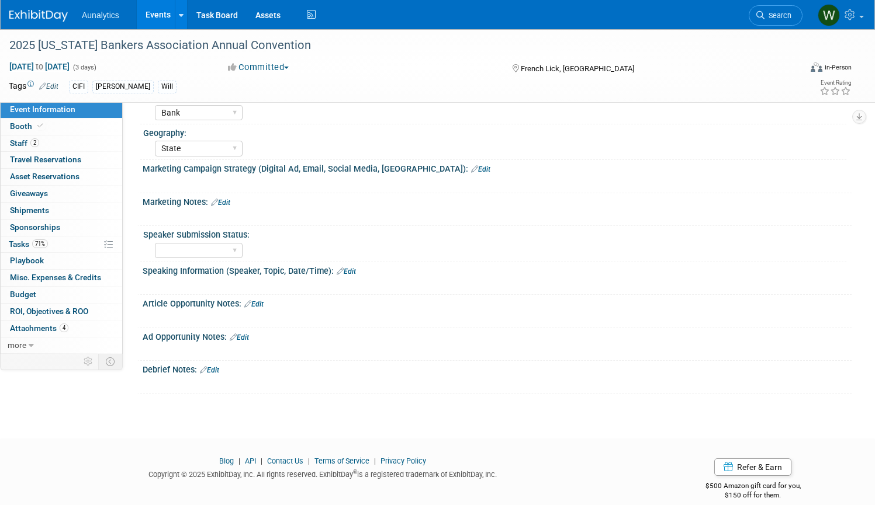
click at [214, 366] on link "Edit" at bounding box center [209, 370] width 19 height 8
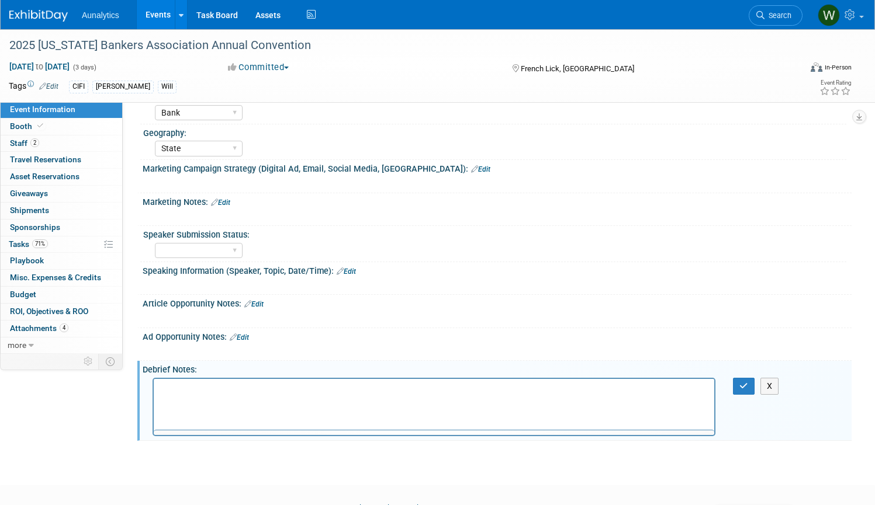
scroll to position [0, 0]
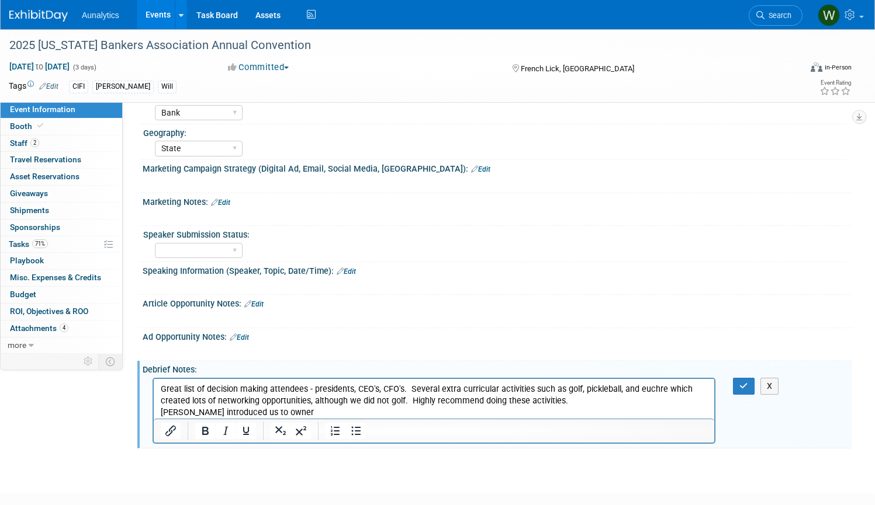
click at [275, 413] on p "Chris Murphy introduced us to owner" at bounding box center [434, 413] width 547 height 12
click at [340, 414] on p "Chris Murphy introduced us to the owner" at bounding box center [434, 413] width 547 height 12
